Goal: Information Seeking & Learning: Learn about a topic

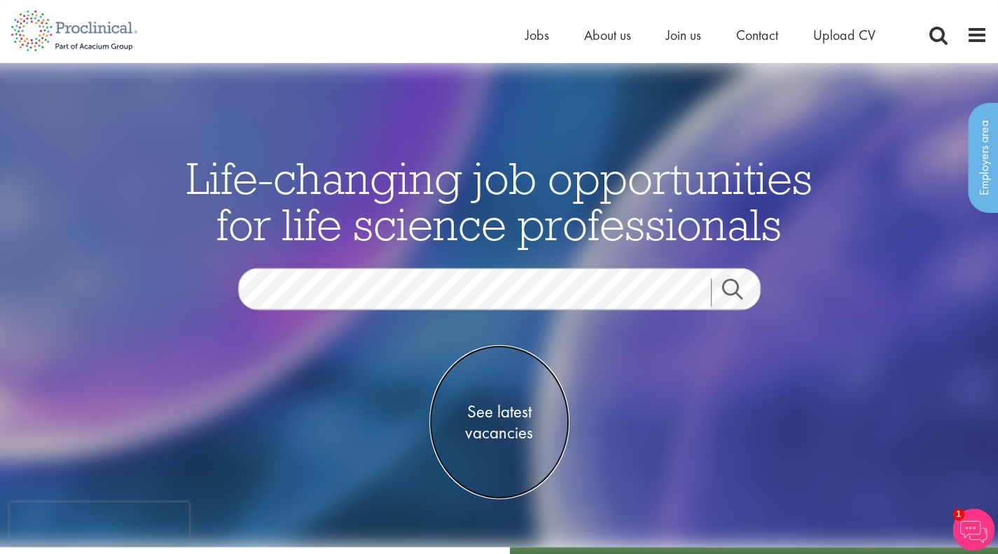
click at [477, 425] on span "See latest vacancies" at bounding box center [499, 422] width 140 height 42
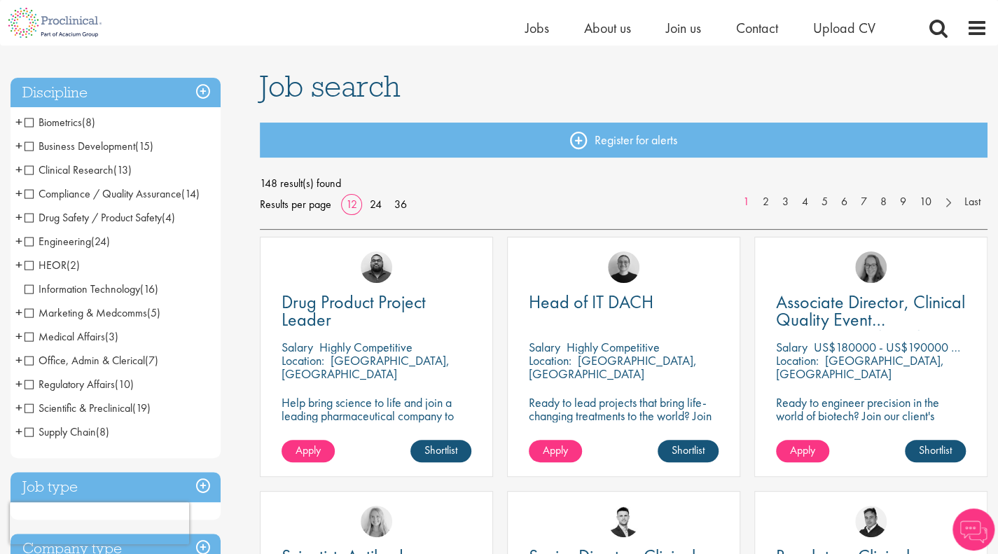
scroll to position [80, 0]
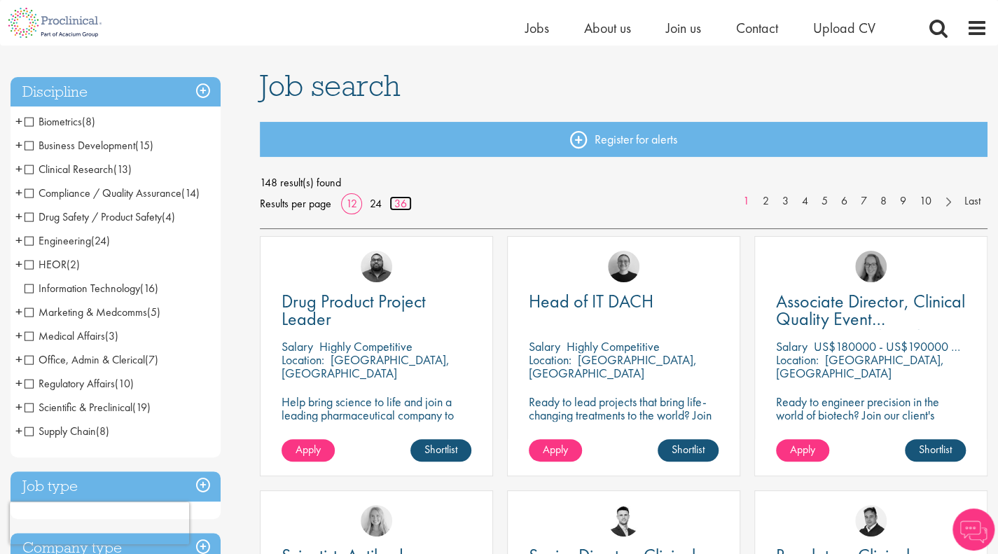
click at [395, 207] on link "36" at bounding box center [400, 203] width 22 height 15
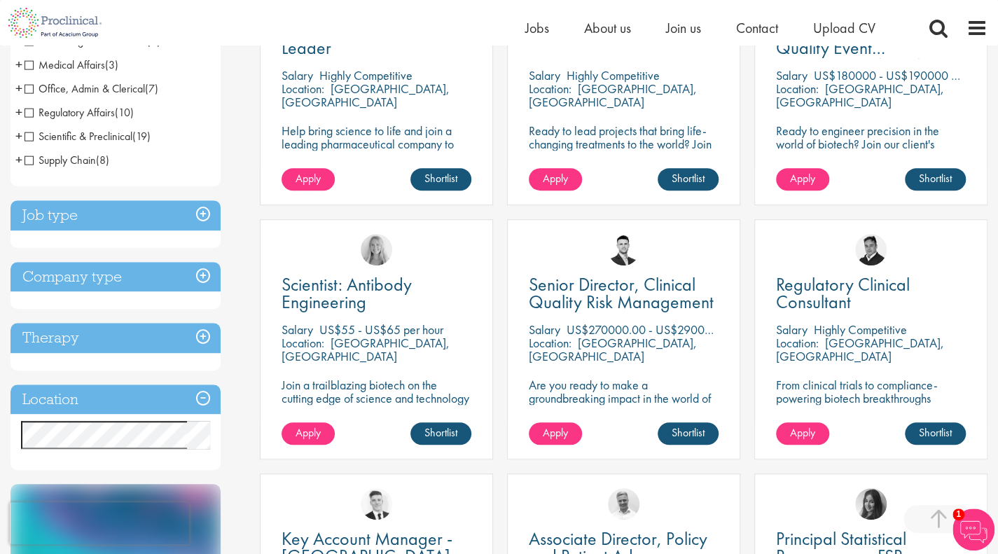
scroll to position [382, 0]
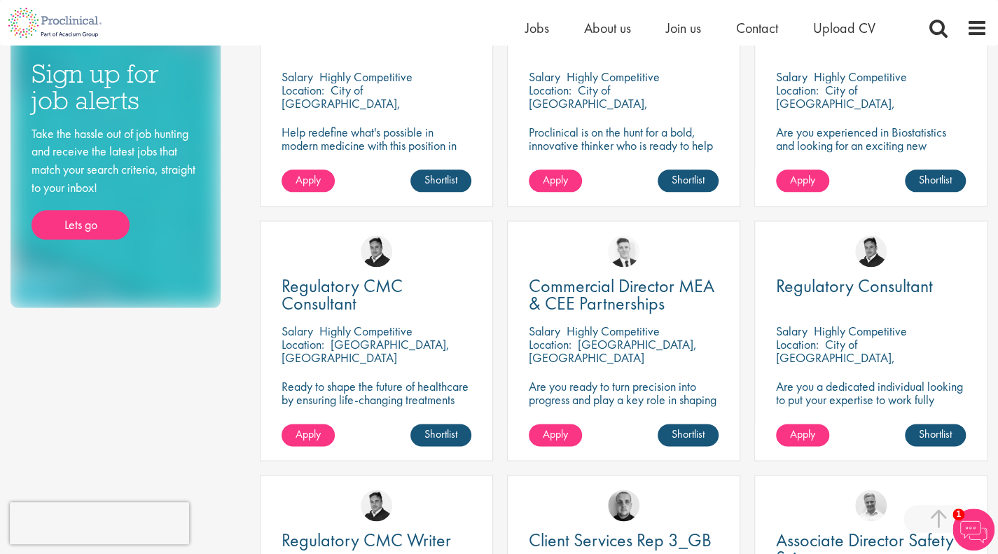
scroll to position [859, 0]
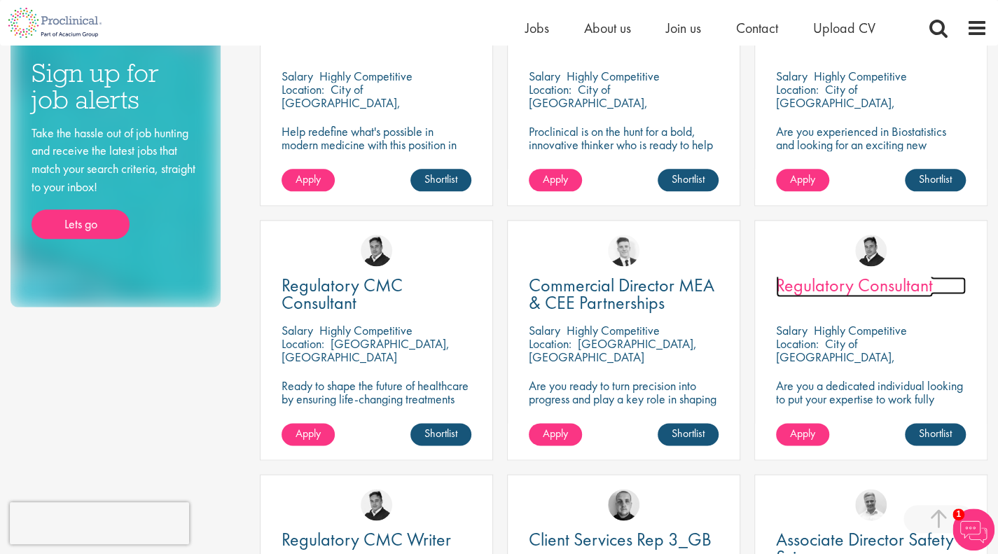
click at [891, 285] on span "Regulatory Consultant" at bounding box center [854, 285] width 157 height 24
